Goal: Task Accomplishment & Management: Manage account settings

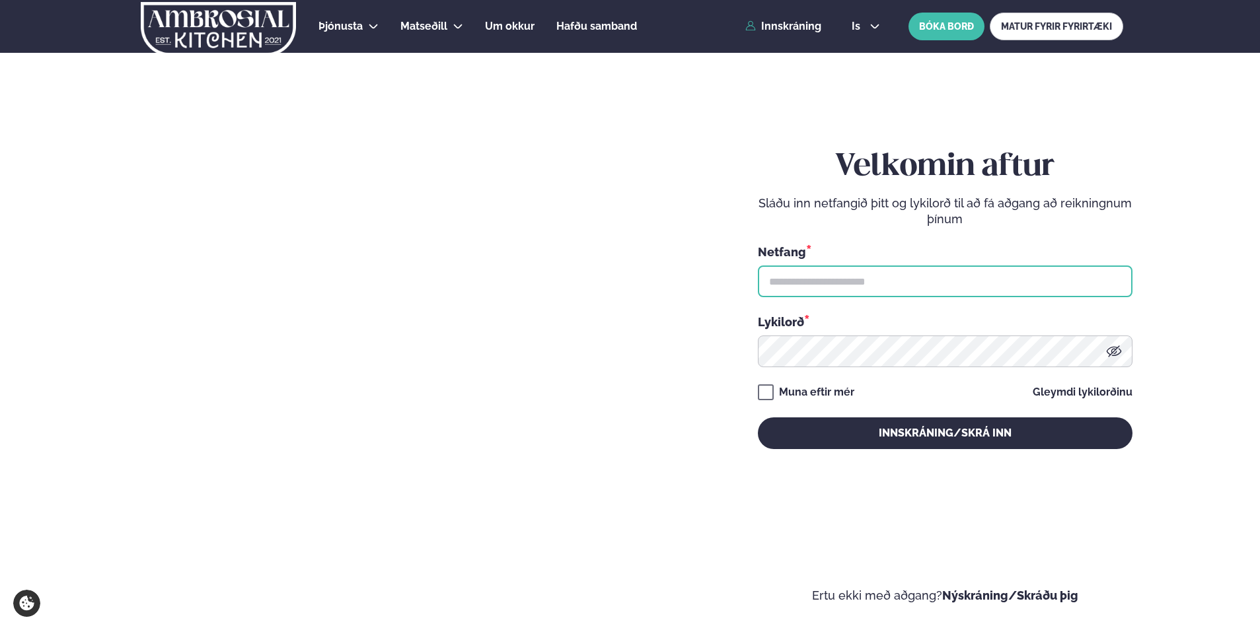
click at [781, 288] on input "text" at bounding box center [945, 282] width 375 height 32
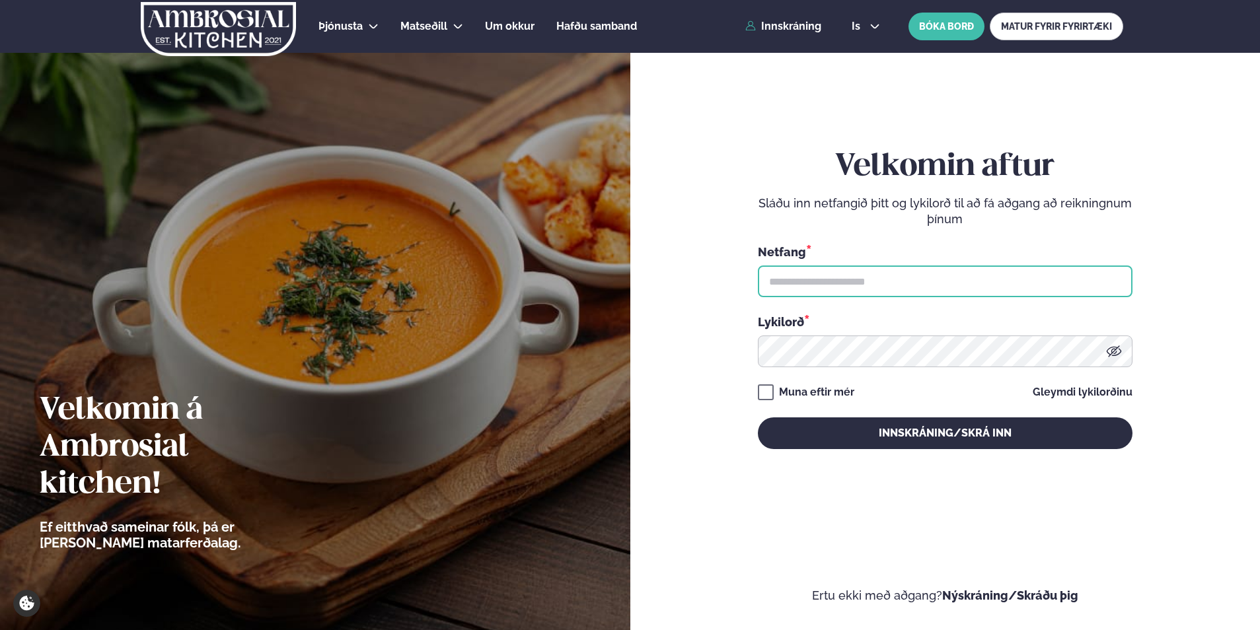
type input "**********"
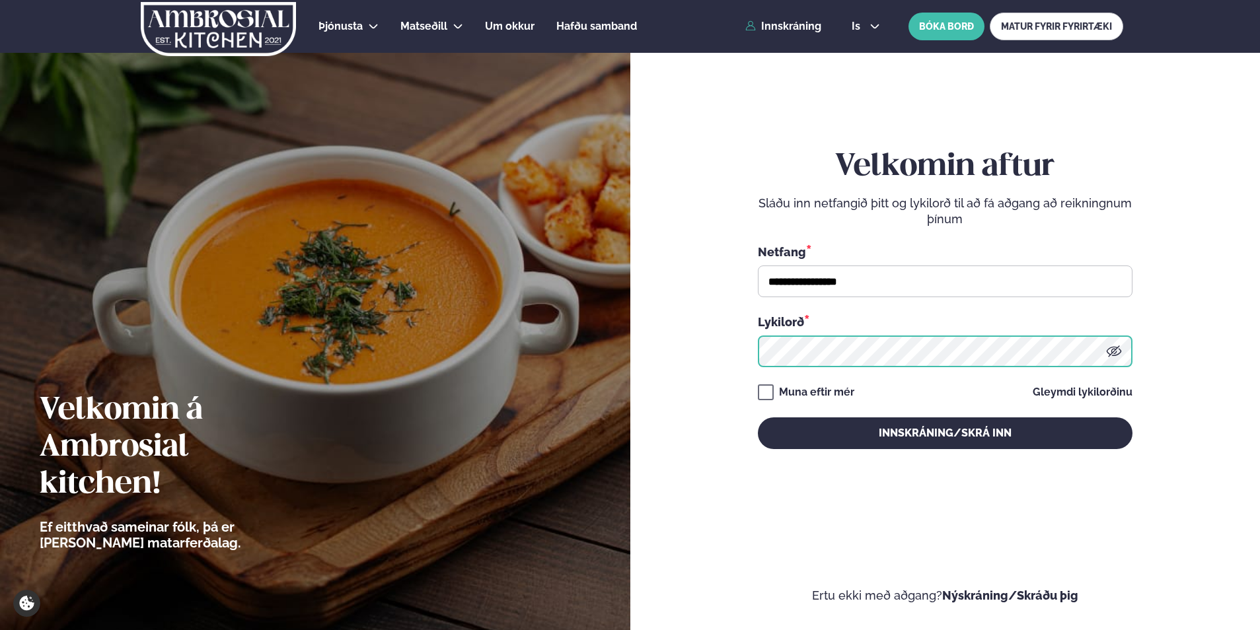
click at [758, 418] on button "Innskráning/Skrá inn" at bounding box center [945, 434] width 375 height 32
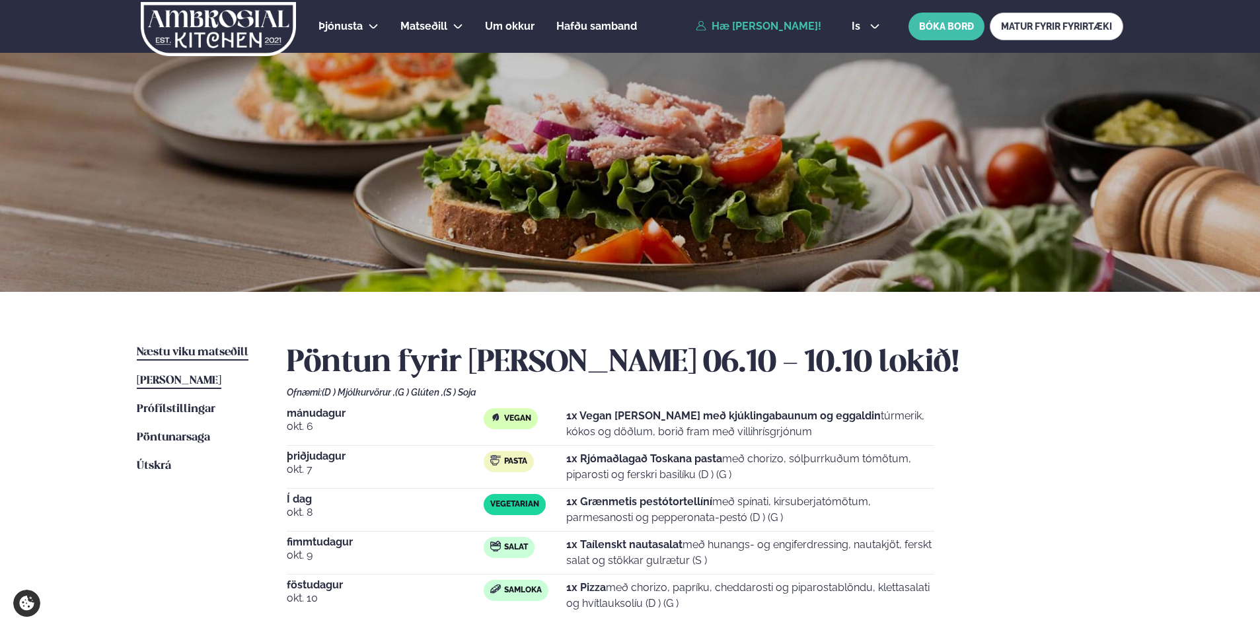
click at [223, 354] on span "Næstu viku matseðill" at bounding box center [193, 352] width 112 height 11
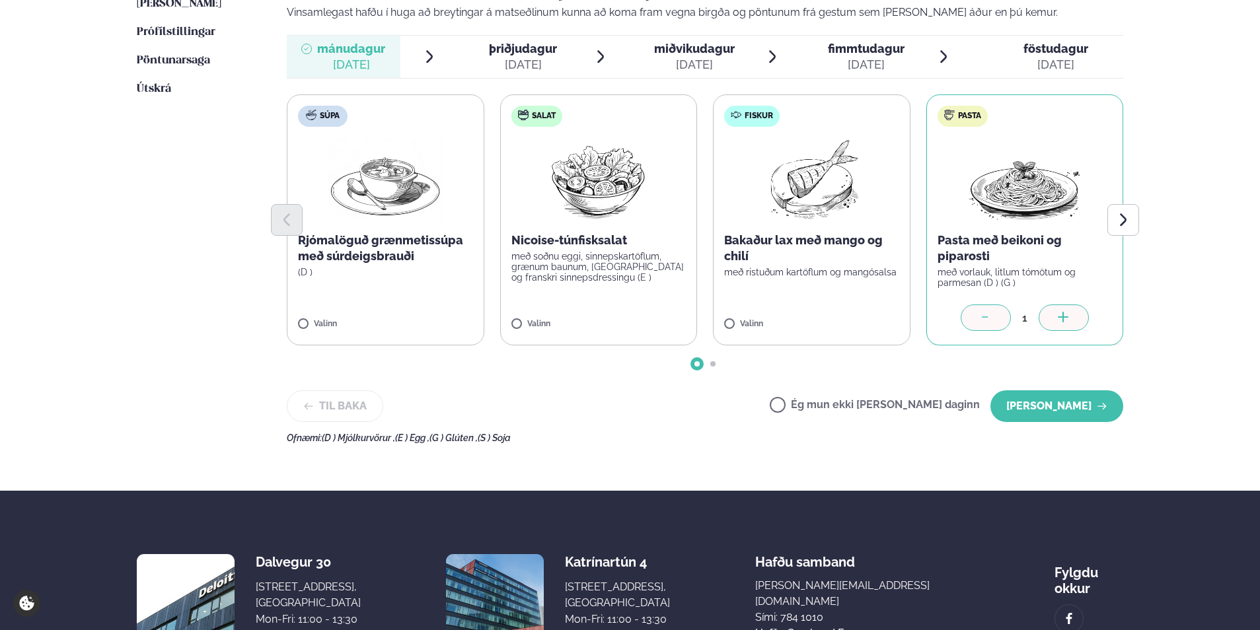
scroll to position [397, 0]
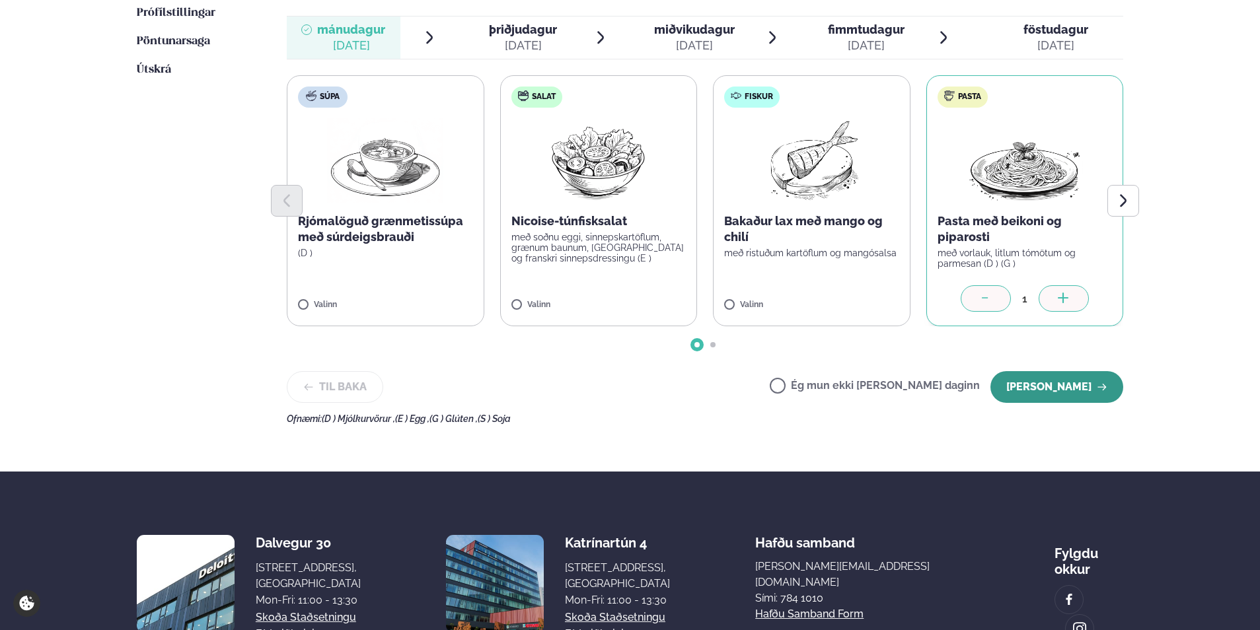
click at [1044, 393] on button "[PERSON_NAME]" at bounding box center [1057, 387] width 133 height 32
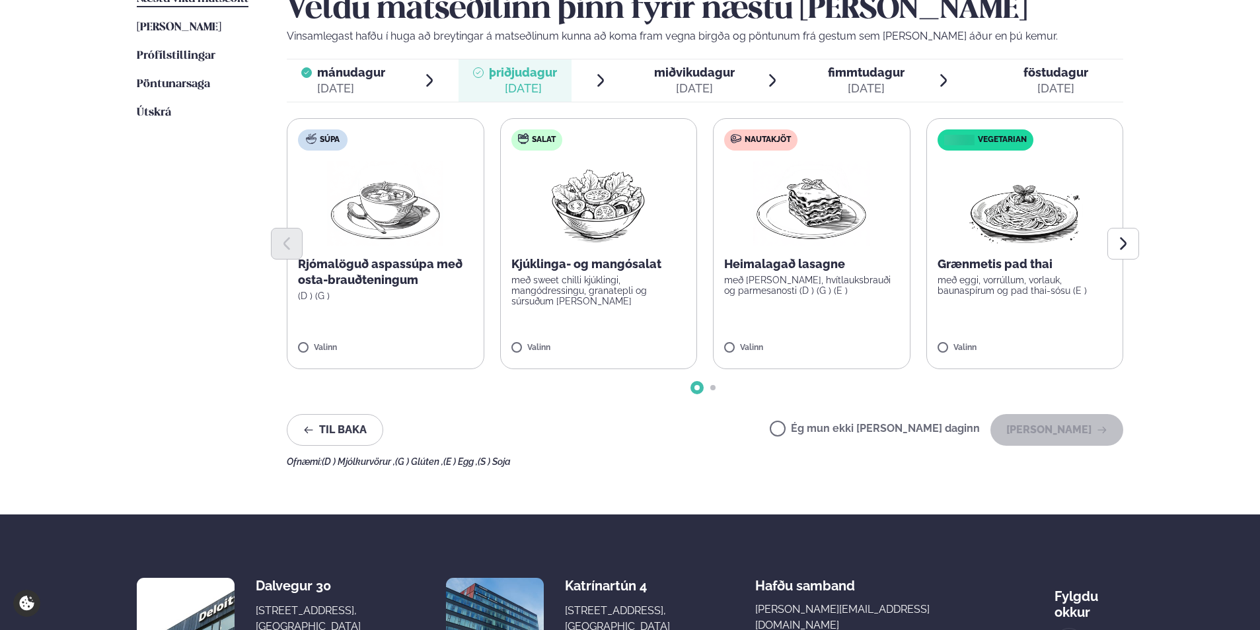
scroll to position [330, 0]
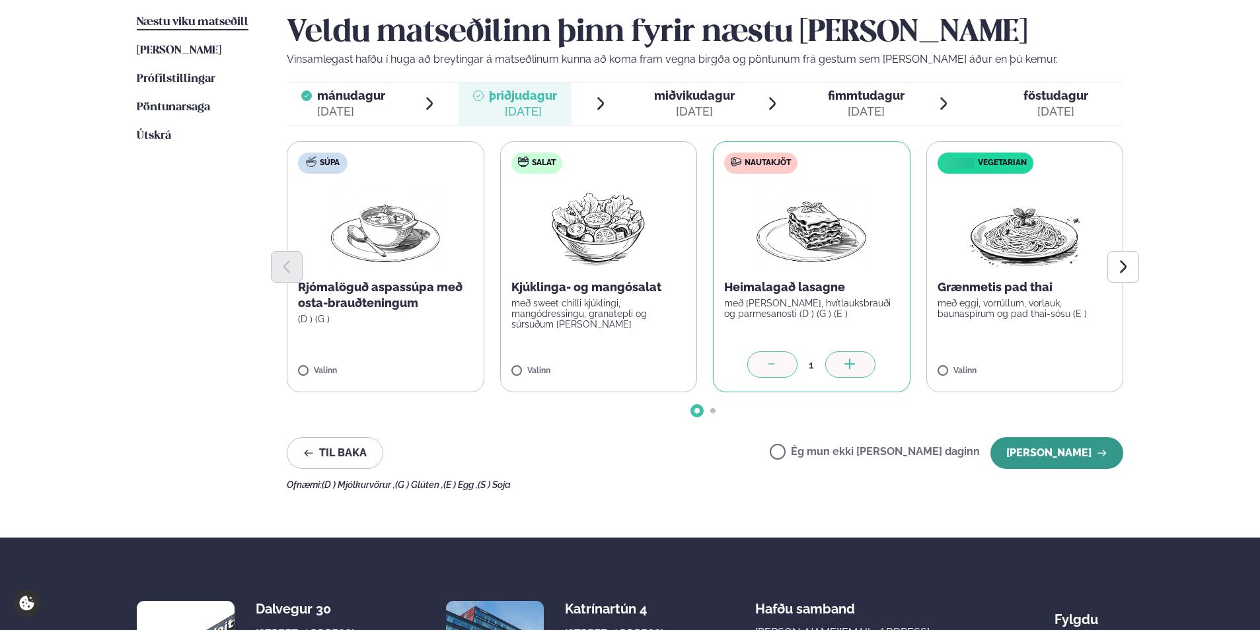
click at [1034, 453] on button "[PERSON_NAME]" at bounding box center [1057, 454] width 133 height 32
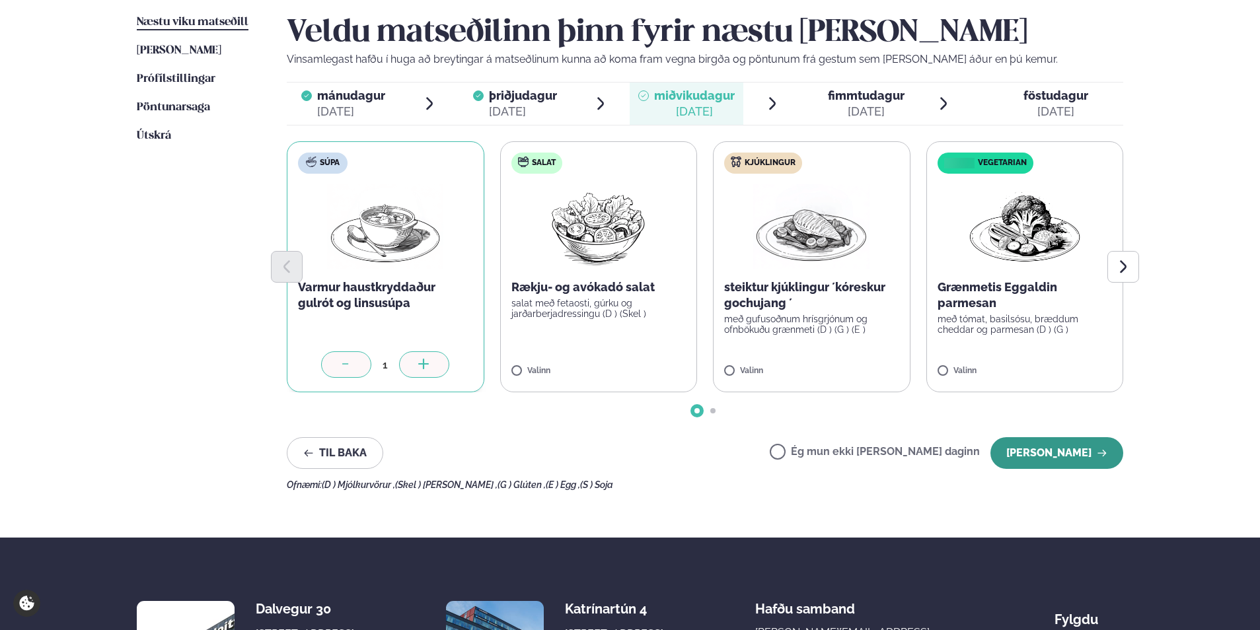
click at [1079, 455] on button "[PERSON_NAME]" at bounding box center [1057, 454] width 133 height 32
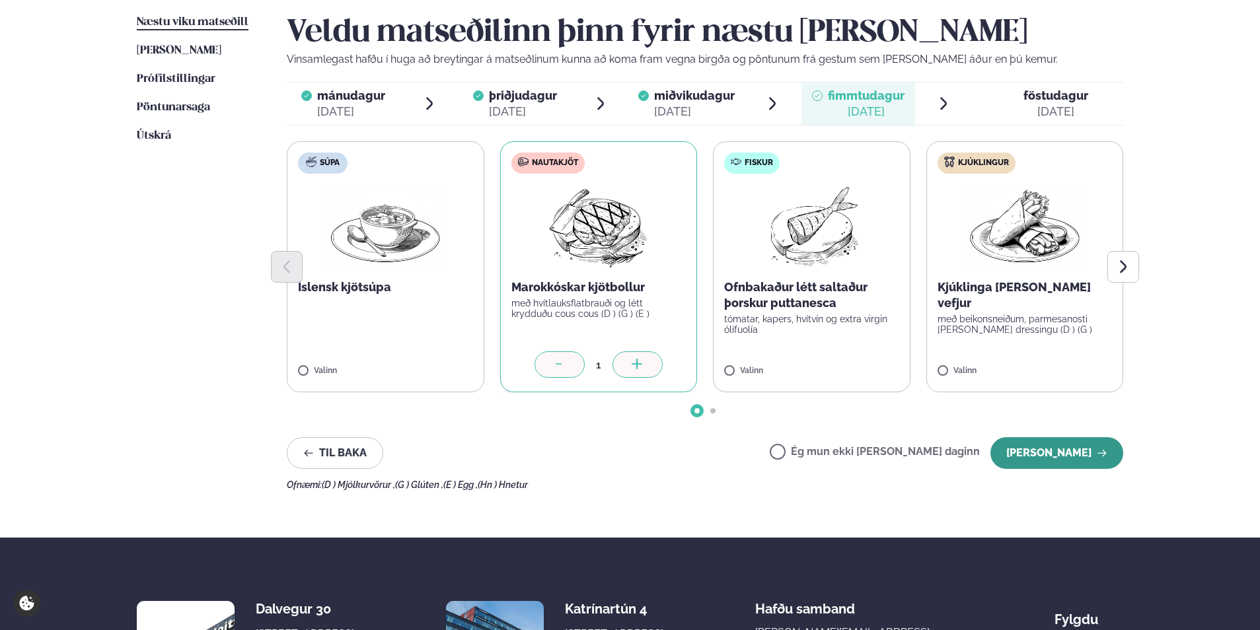
click at [1063, 455] on button "[PERSON_NAME]" at bounding box center [1057, 454] width 133 height 32
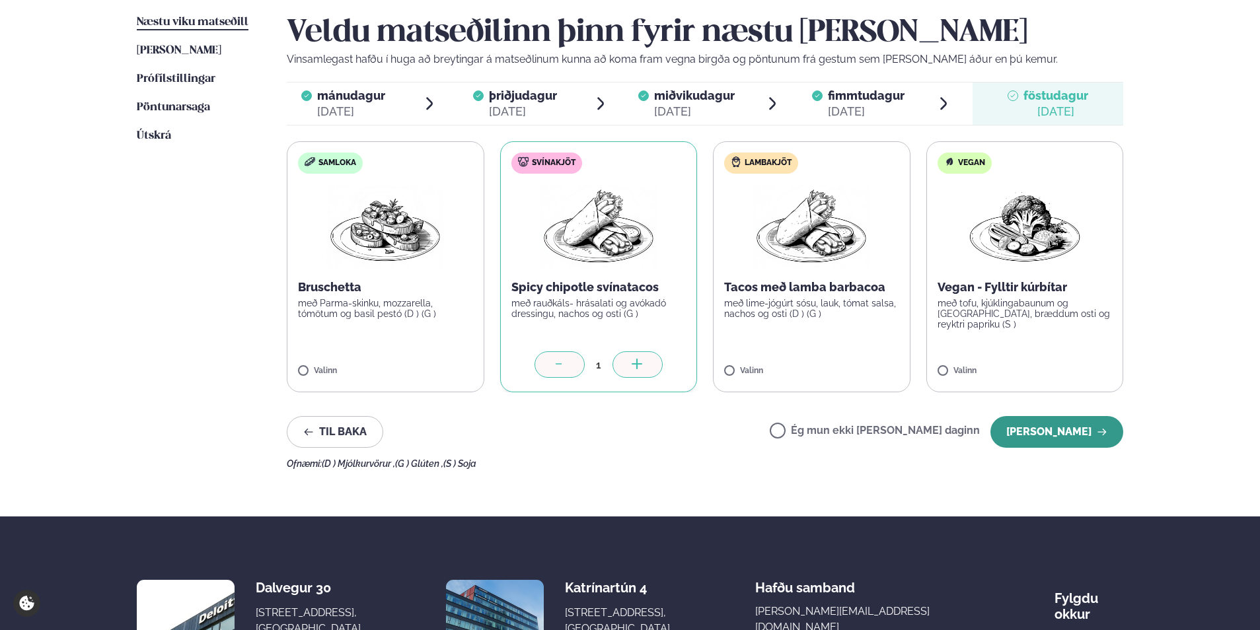
click at [1035, 438] on button "[PERSON_NAME]" at bounding box center [1057, 432] width 133 height 32
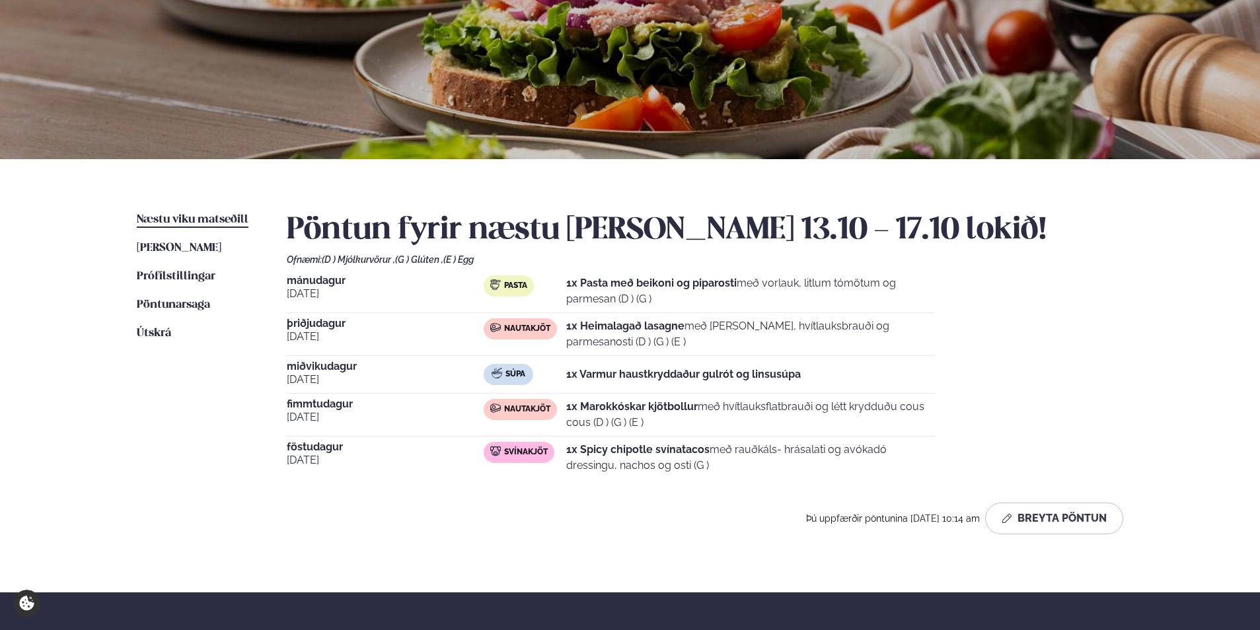
scroll to position [132, 0]
click at [221, 256] on link "[PERSON_NAME] matseðill [PERSON_NAME]" at bounding box center [179, 249] width 85 height 16
